Goal: Task Accomplishment & Management: Use online tool/utility

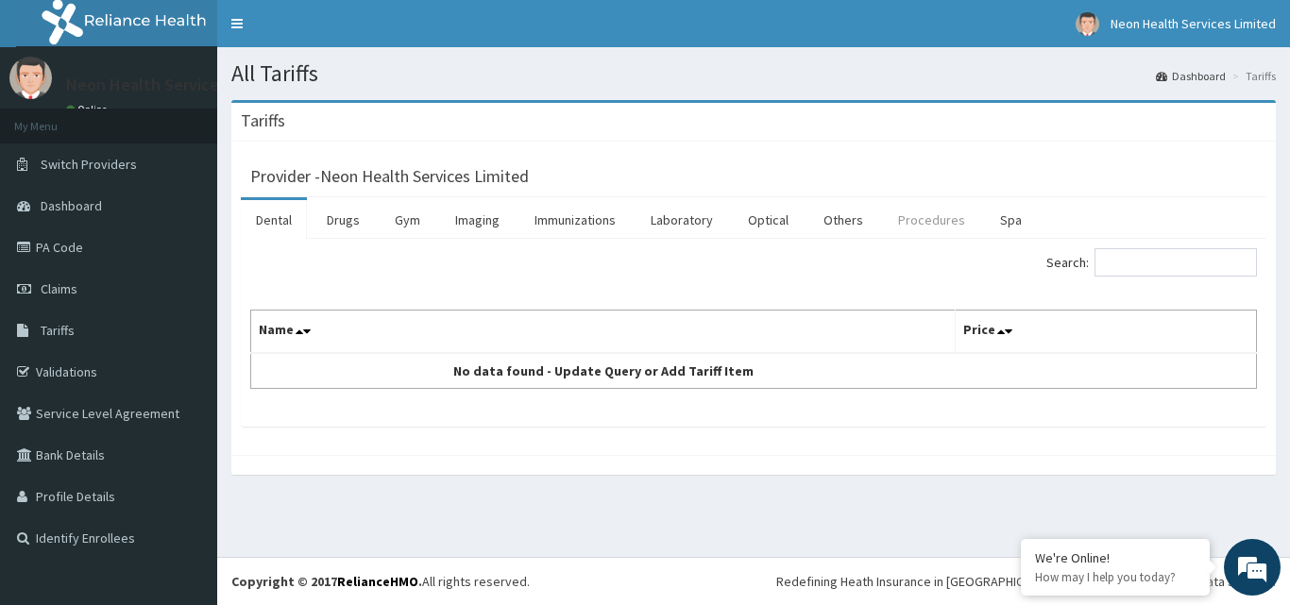
click at [937, 211] on link "Procedures" at bounding box center [931, 220] width 97 height 40
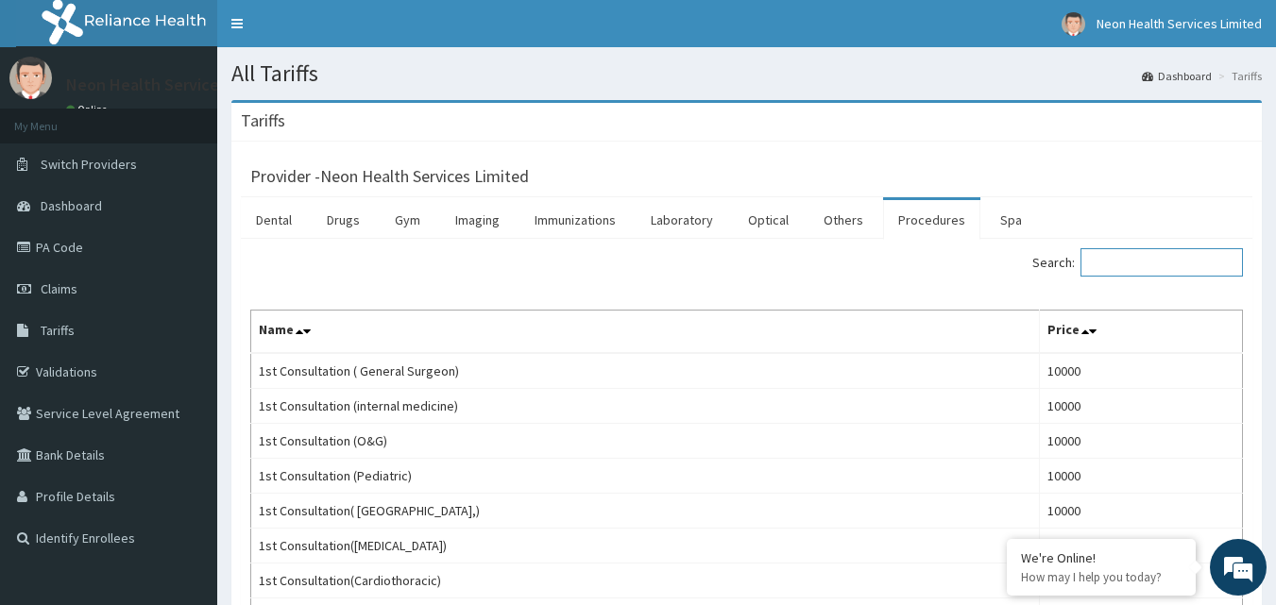
click at [1160, 259] on input "Search:" at bounding box center [1162, 262] width 162 height 28
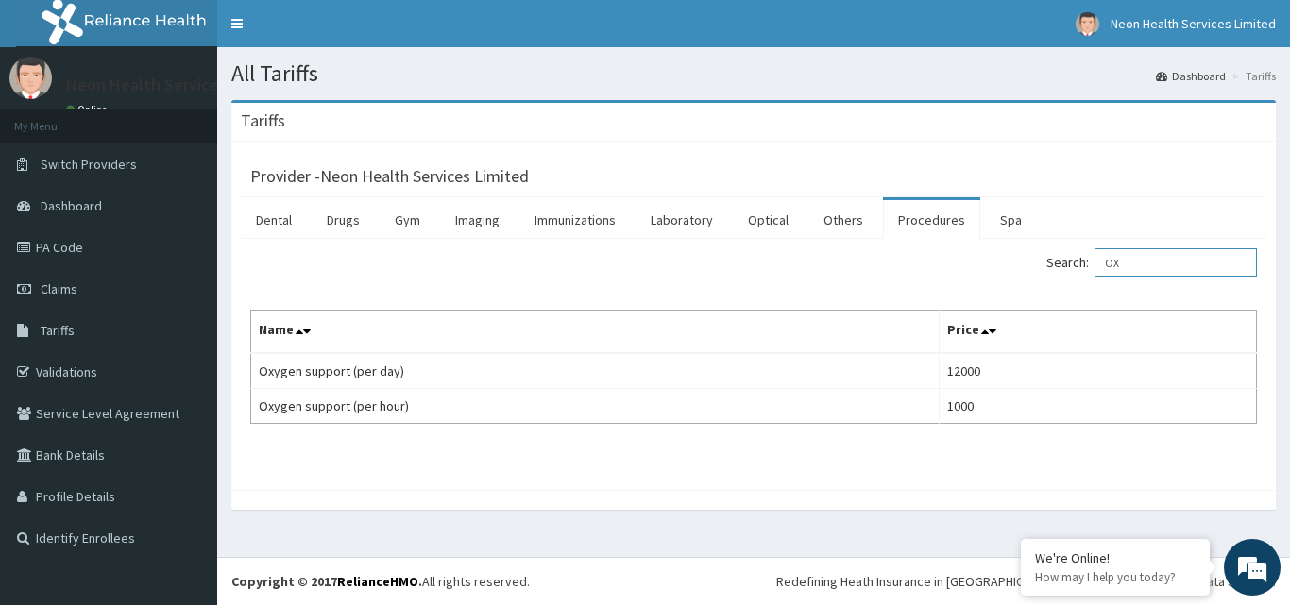
type input "O"
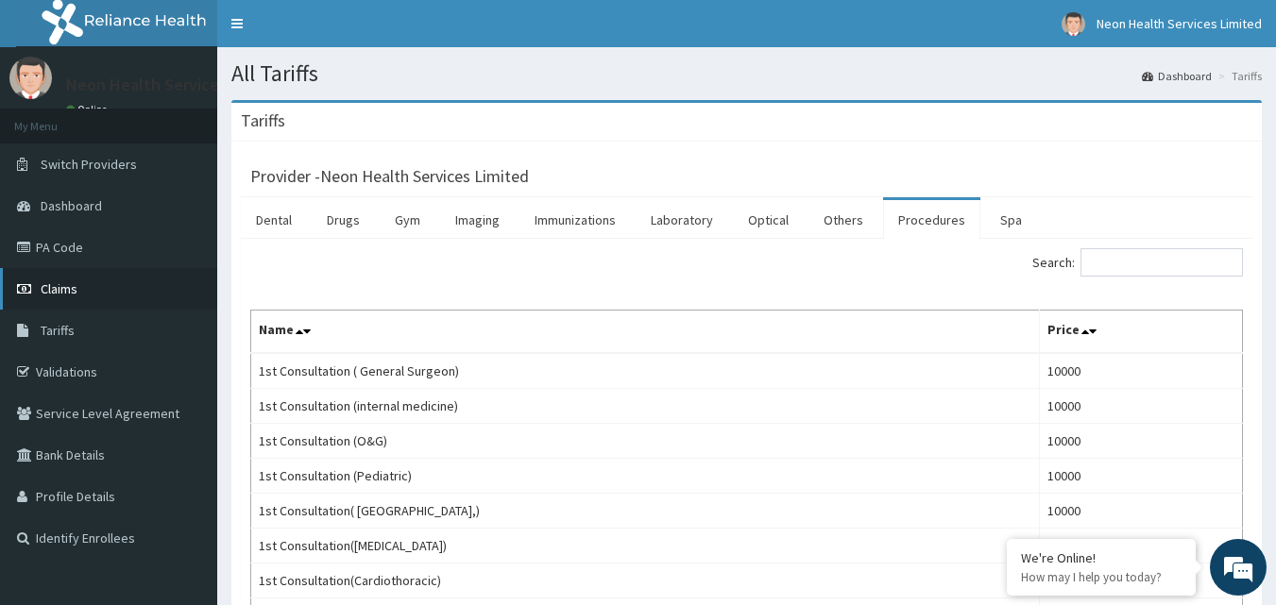
click at [76, 279] on link "Claims" at bounding box center [108, 289] width 217 height 42
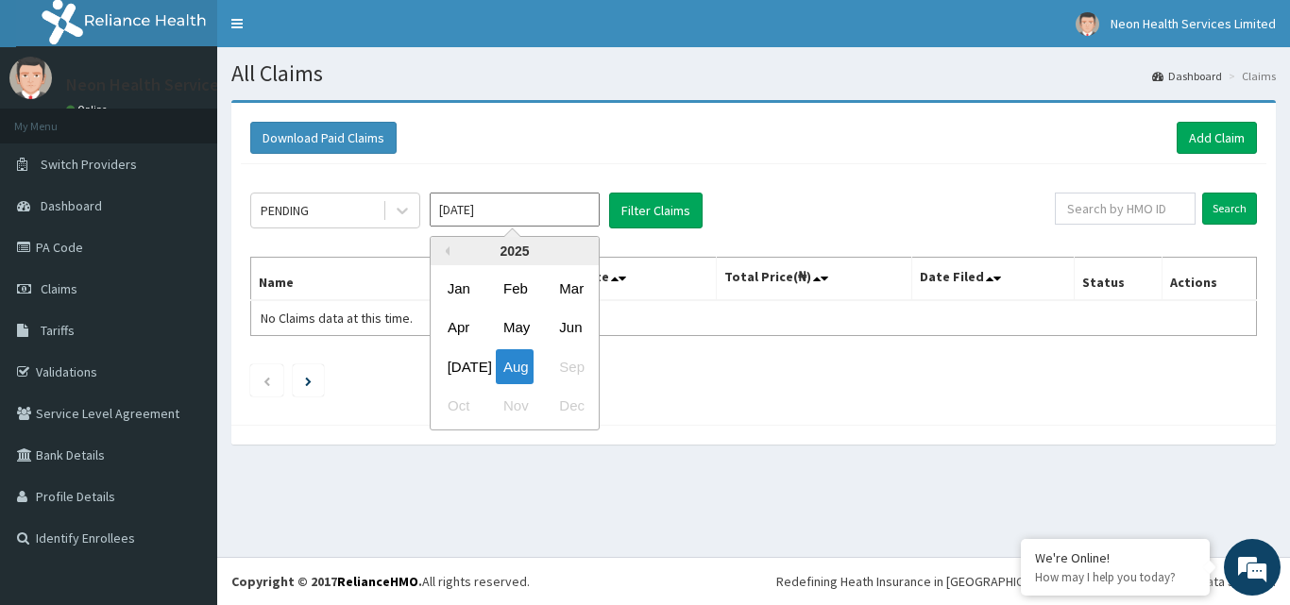
click at [550, 216] on input "Aug 2025" at bounding box center [515, 210] width 170 height 34
click at [454, 365] on div "Jul" at bounding box center [459, 366] width 38 height 35
type input "Jul 2025"
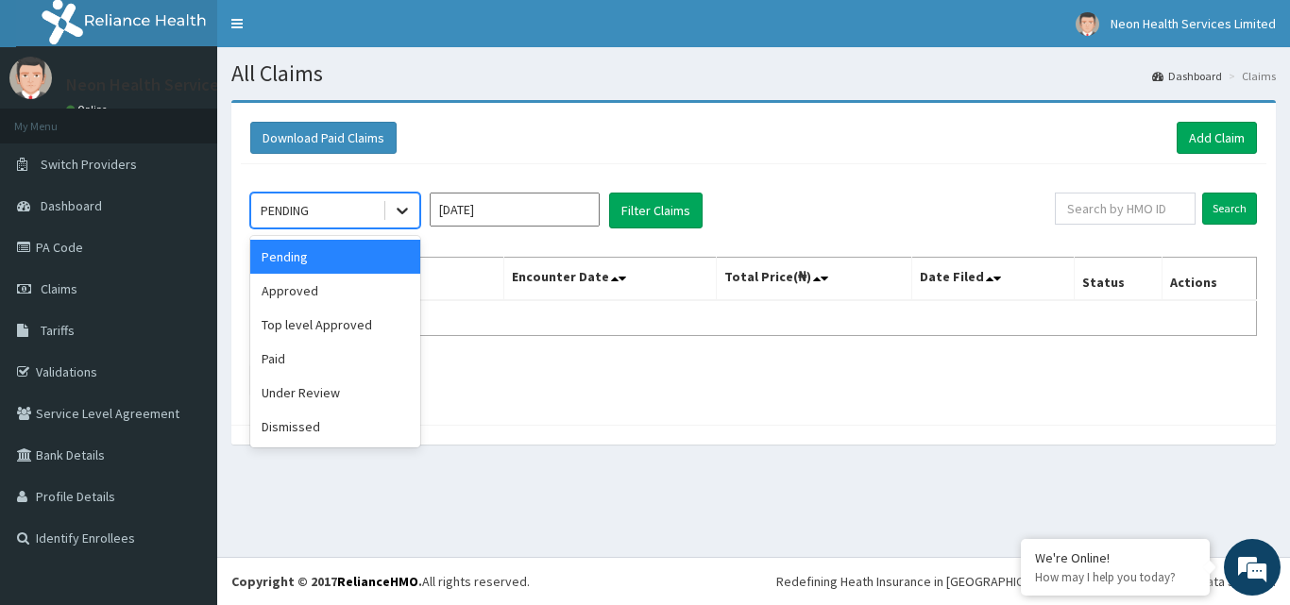
click at [397, 213] on icon at bounding box center [402, 210] width 19 height 19
click at [316, 353] on div "Paid" at bounding box center [335, 359] width 170 height 34
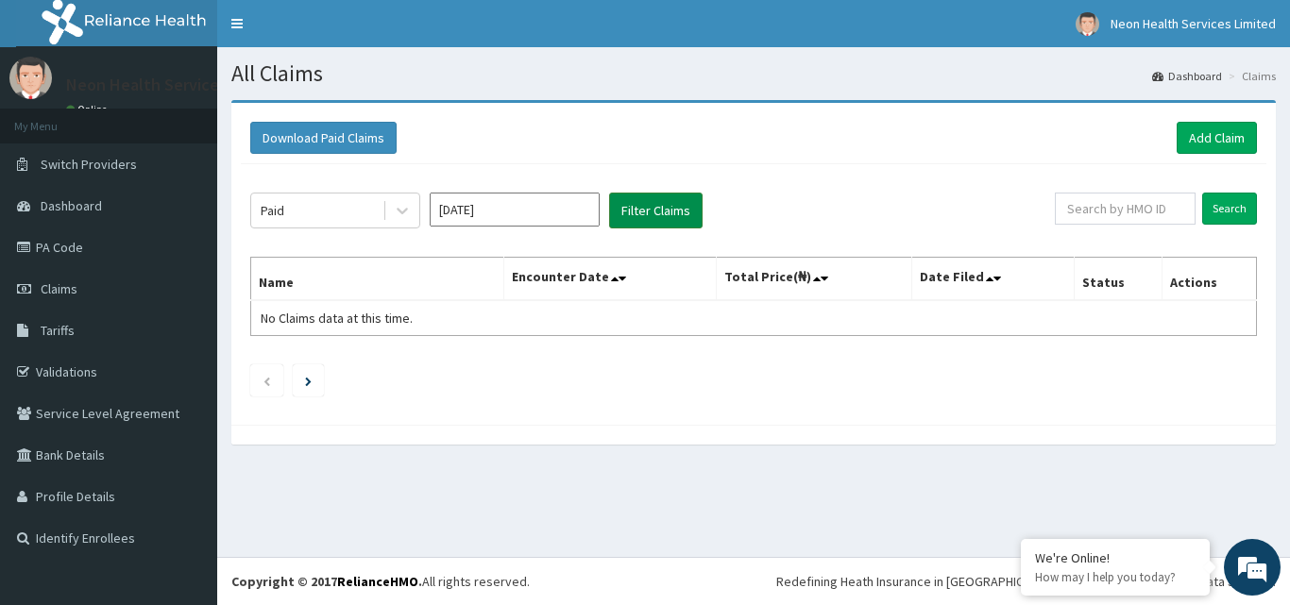
click at [641, 203] on button "Filter Claims" at bounding box center [656, 211] width 94 height 36
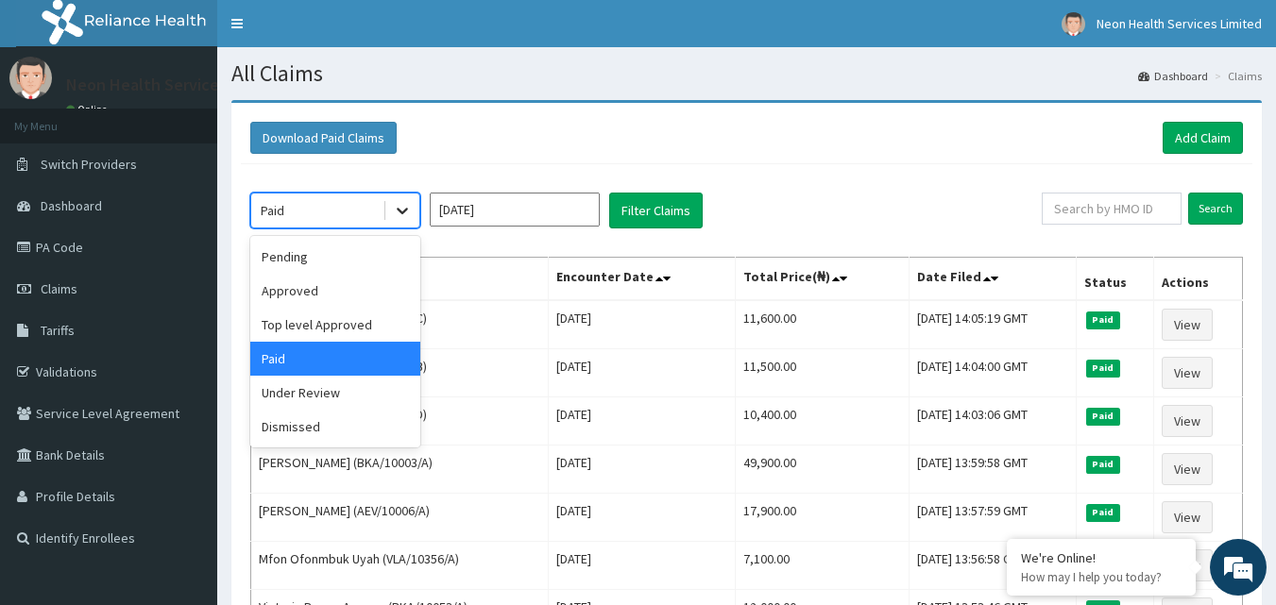
click at [395, 210] on icon at bounding box center [402, 210] width 19 height 19
click at [338, 264] on div "Pending" at bounding box center [335, 257] width 170 height 34
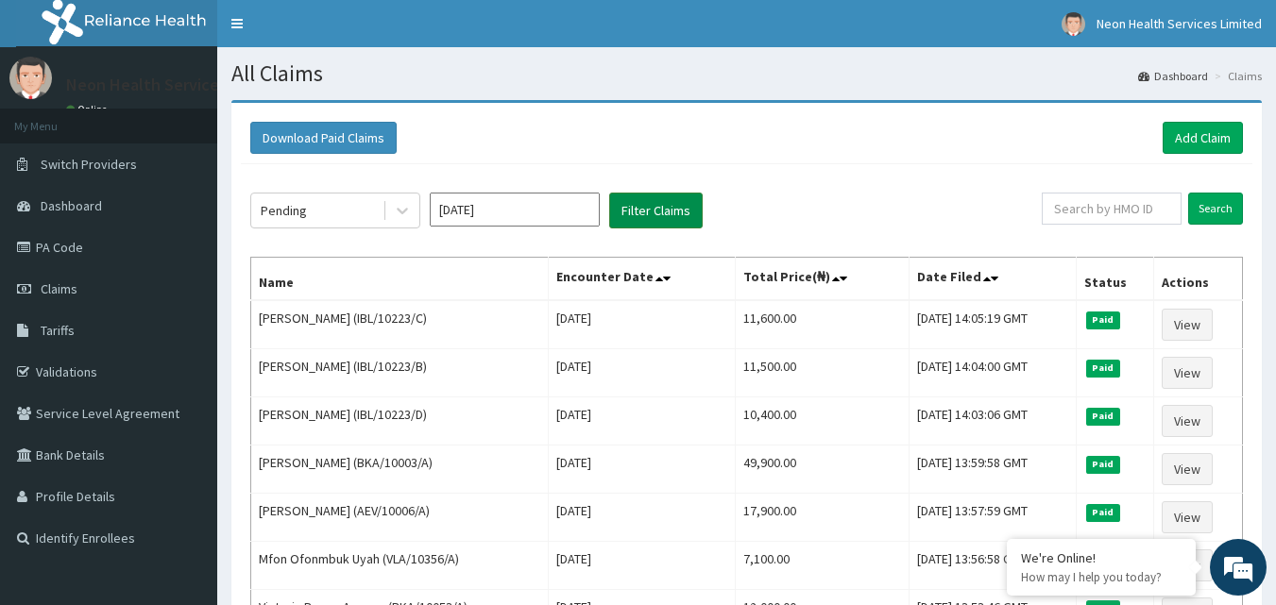
click at [634, 214] on button "Filter Claims" at bounding box center [656, 211] width 94 height 36
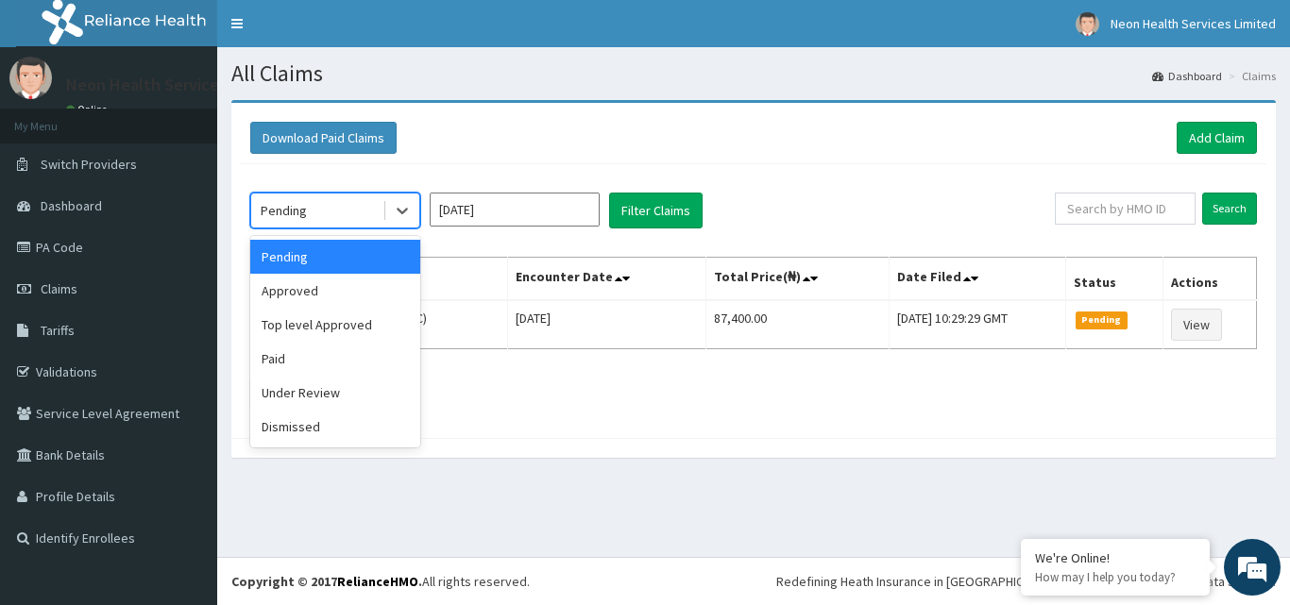
click at [340, 209] on div "Pending" at bounding box center [316, 211] width 131 height 30
click at [303, 403] on div "Under Review" at bounding box center [335, 393] width 170 height 34
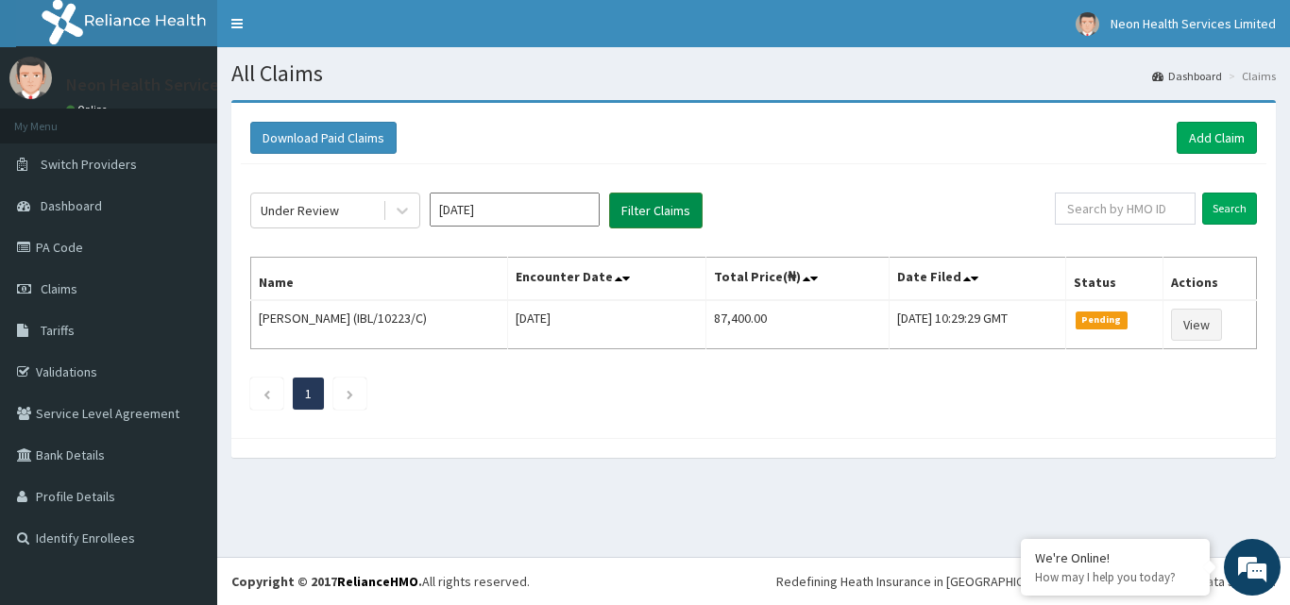
click at [640, 222] on button "Filter Claims" at bounding box center [656, 211] width 94 height 36
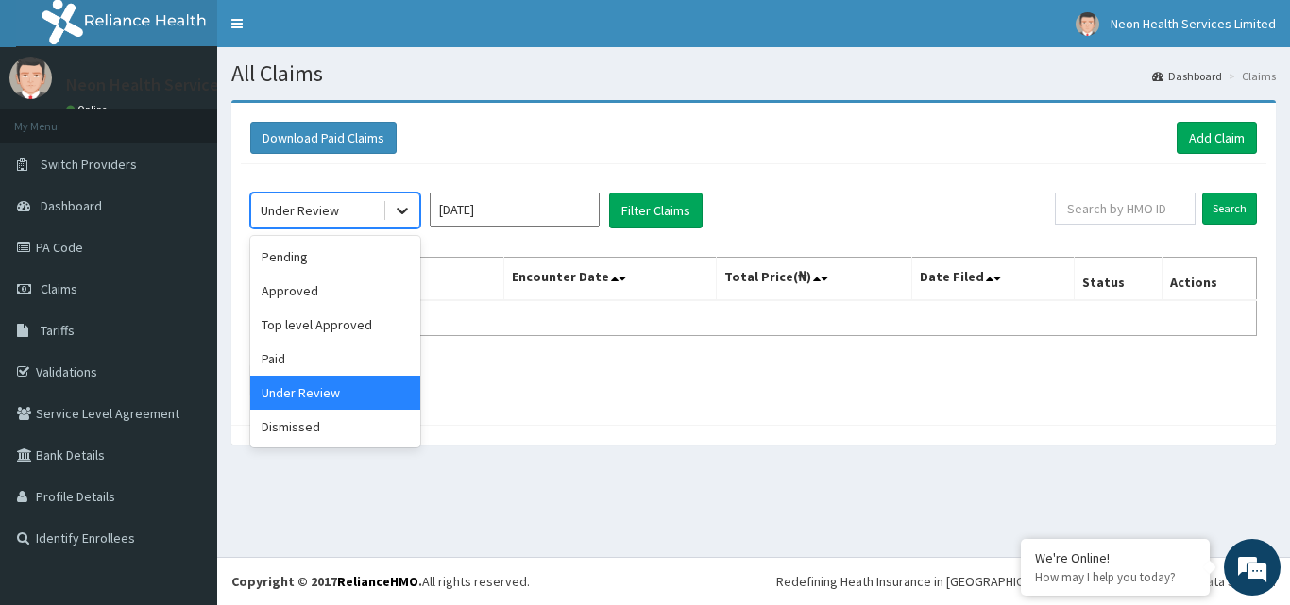
click at [403, 212] on icon at bounding box center [402, 212] width 11 height 7
click at [344, 273] on div "Pending" at bounding box center [335, 257] width 170 height 34
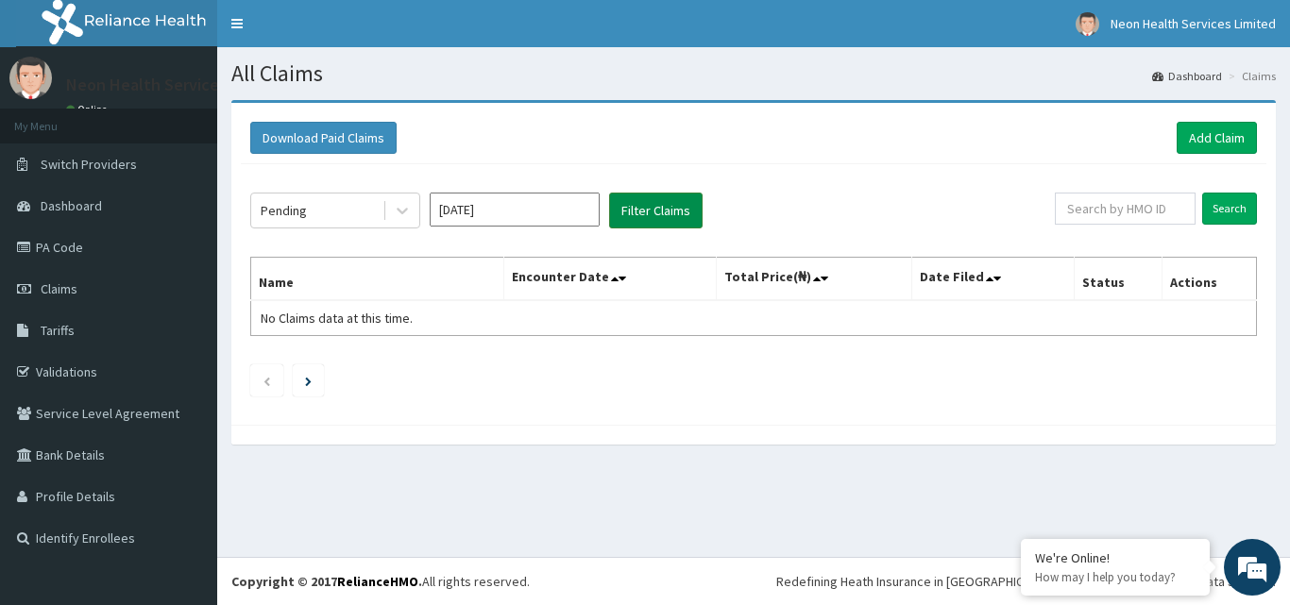
click at [633, 212] on button "Filter Claims" at bounding box center [656, 211] width 94 height 36
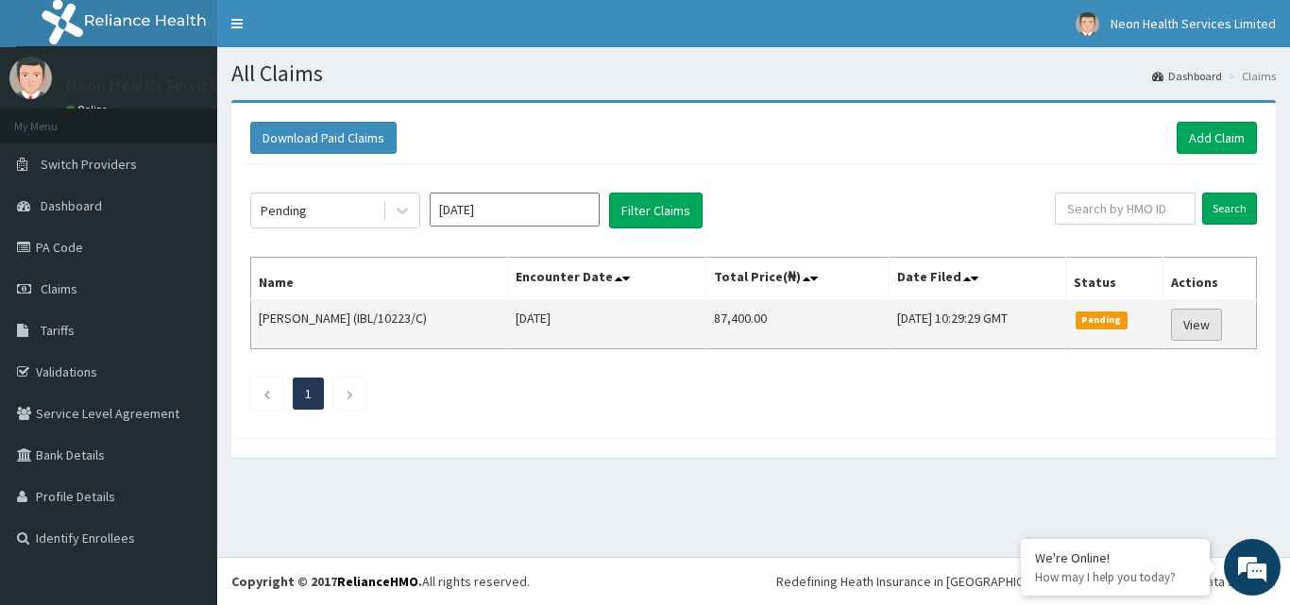
click at [1198, 327] on link "View" at bounding box center [1196, 325] width 51 height 32
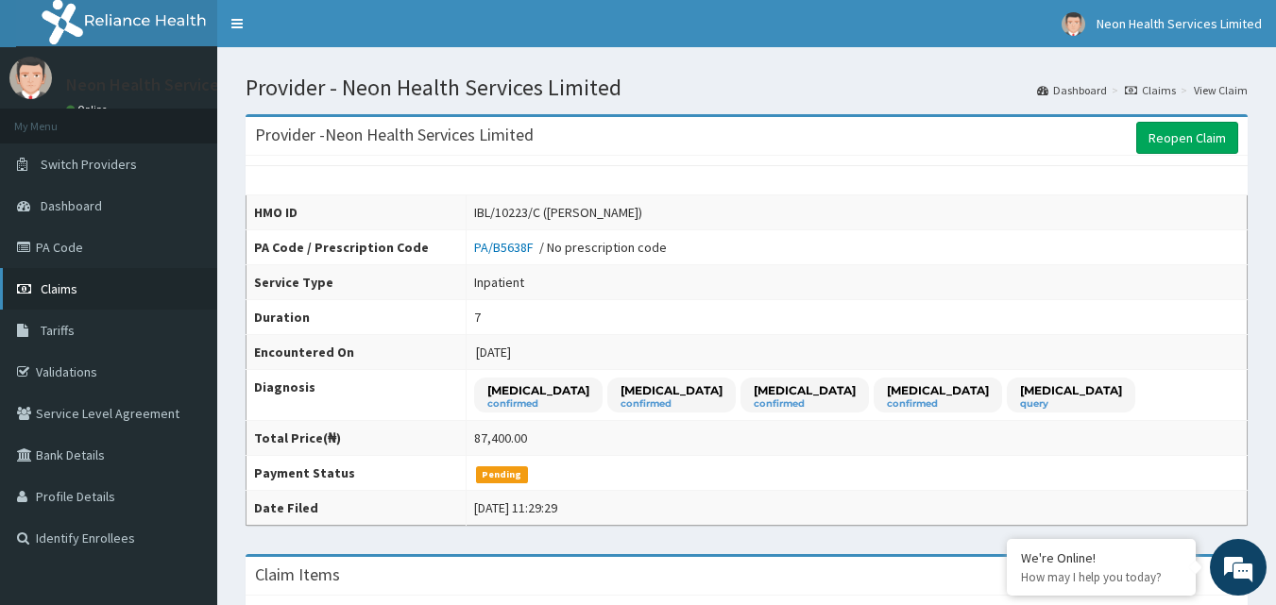
click at [118, 292] on link "Claims" at bounding box center [108, 289] width 217 height 42
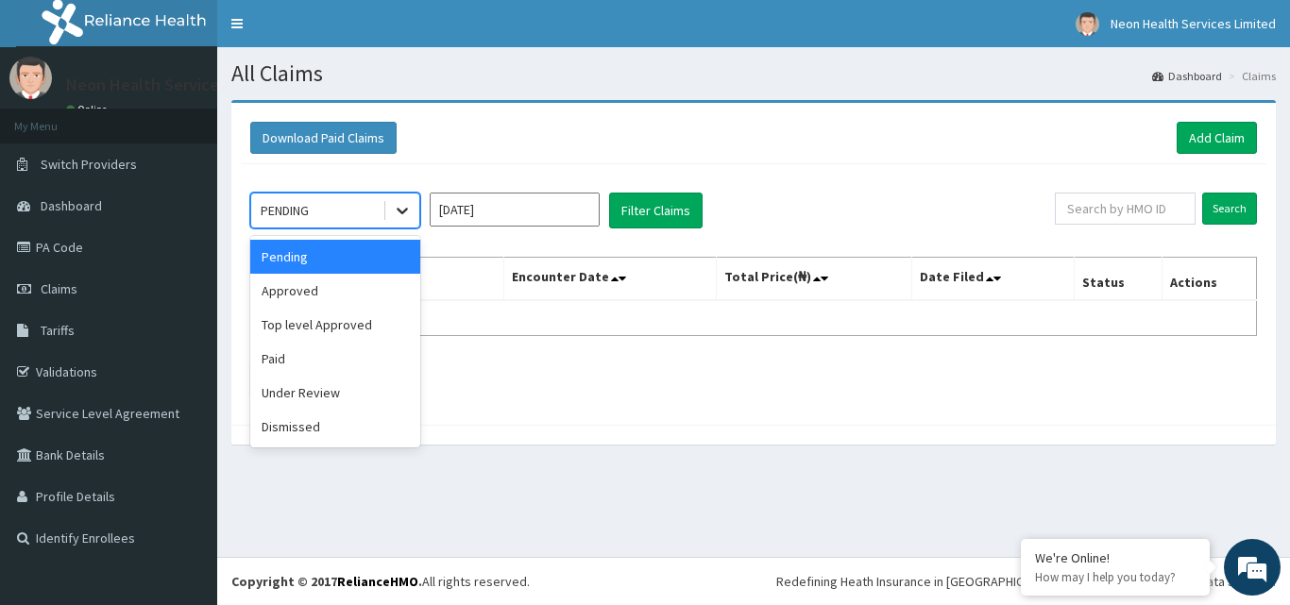
click at [401, 213] on icon at bounding box center [402, 212] width 11 height 7
click at [313, 419] on div "Dismissed" at bounding box center [335, 427] width 170 height 34
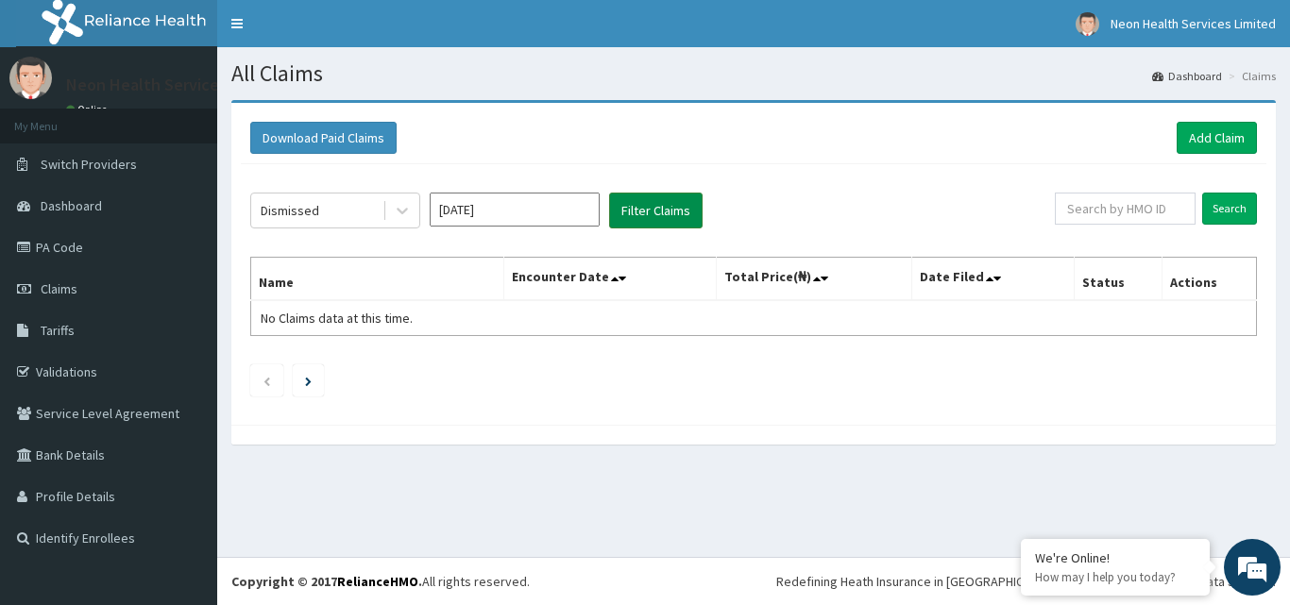
click at [667, 207] on button "Filter Claims" at bounding box center [656, 211] width 94 height 36
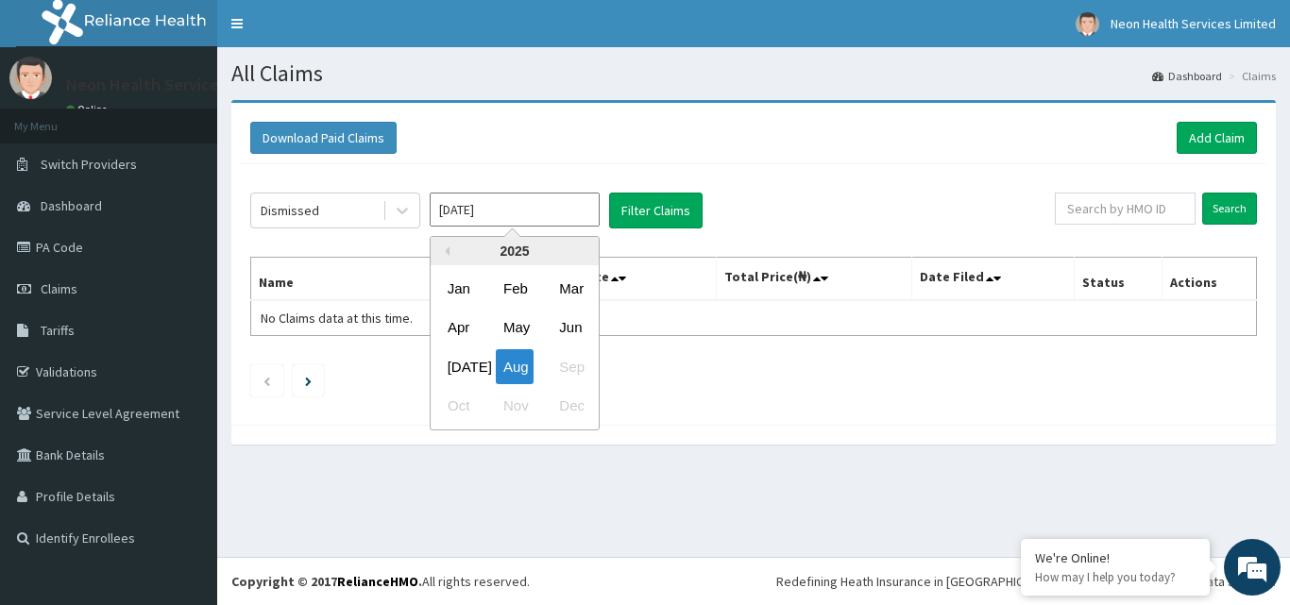
click at [554, 213] on input "[DATE]" at bounding box center [515, 210] width 170 height 34
click at [463, 369] on div "[DATE]" at bounding box center [459, 366] width 38 height 35
type input "[DATE]"
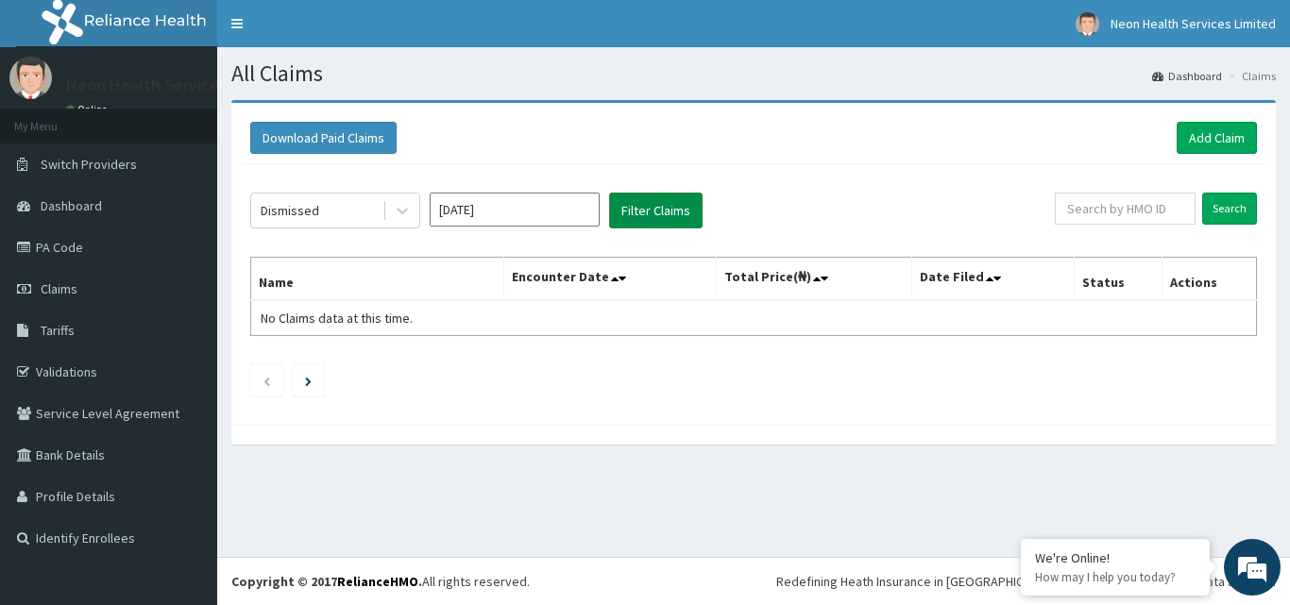
click at [673, 198] on button "Filter Claims" at bounding box center [656, 211] width 94 height 36
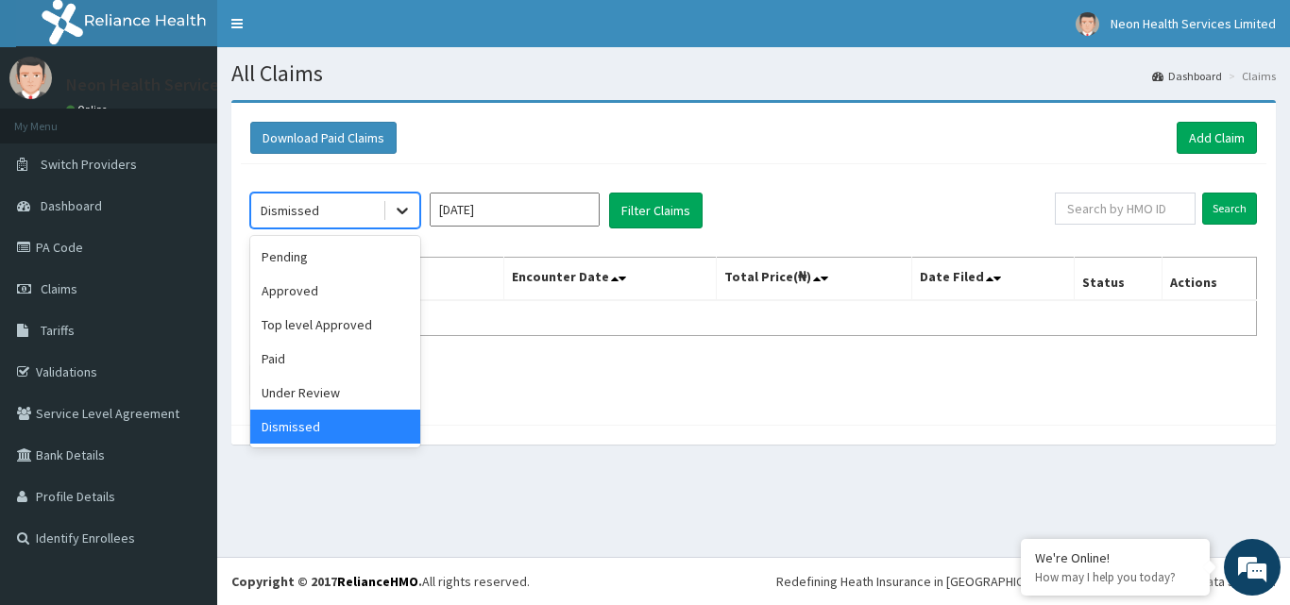
click at [400, 216] on icon at bounding box center [402, 210] width 19 height 19
click at [307, 323] on div "Top level Approved" at bounding box center [335, 325] width 170 height 34
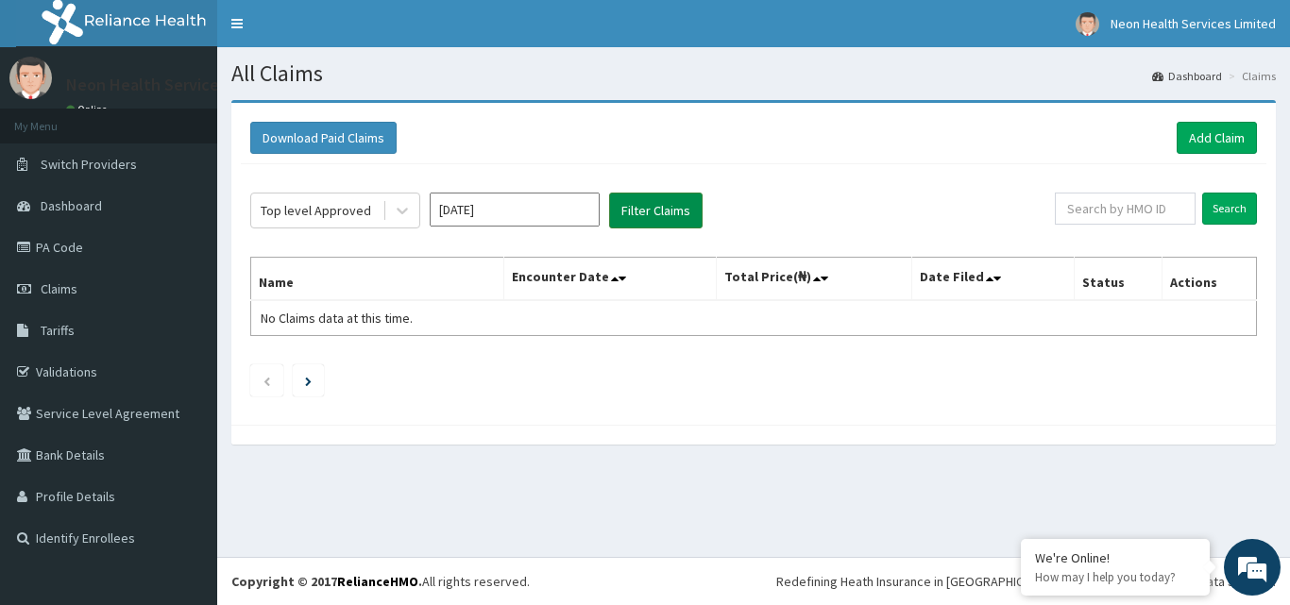
click at [648, 199] on button "Filter Claims" at bounding box center [656, 211] width 94 height 36
